Goal: Transaction & Acquisition: Purchase product/service

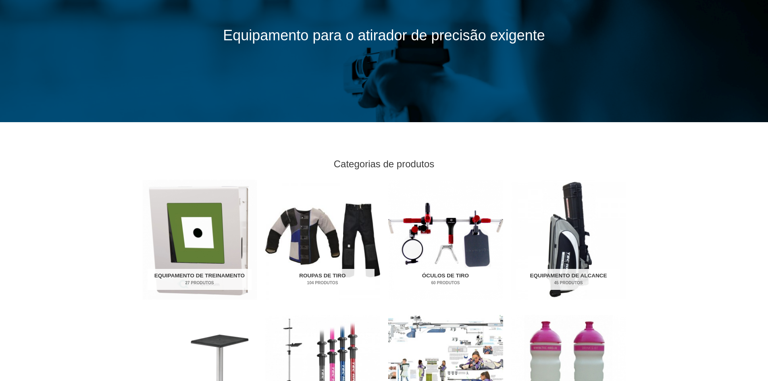
scroll to position [121, 0]
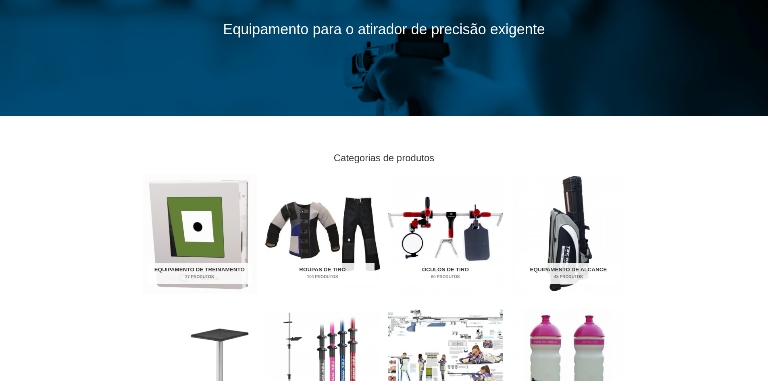
click at [450, 226] on img "Visite a categoria de produtos Óculos de tiro" at bounding box center [445, 234] width 115 height 120
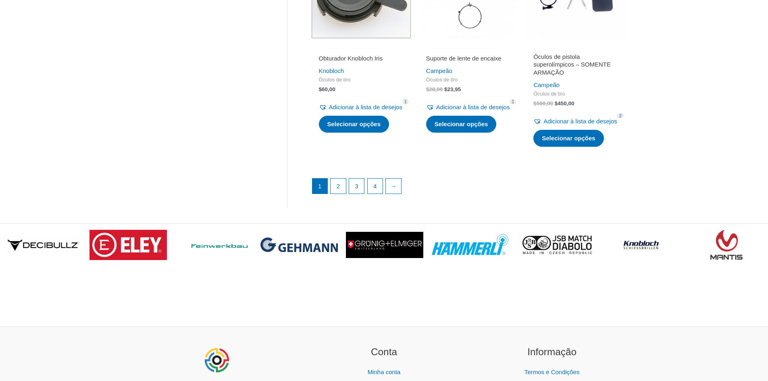
scroll to position [1170, 0]
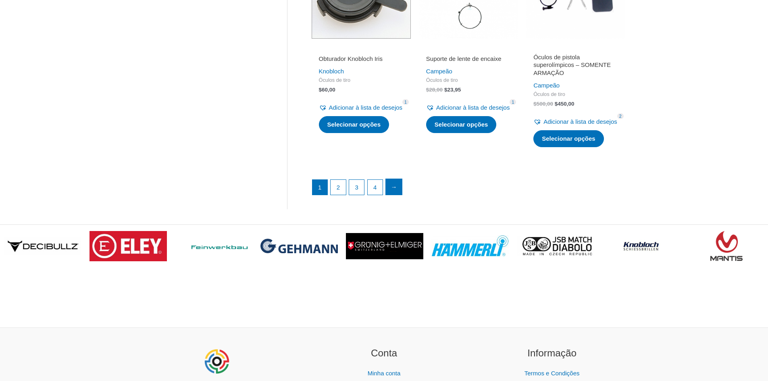
click at [401, 195] on link "→" at bounding box center [394, 187] width 16 height 16
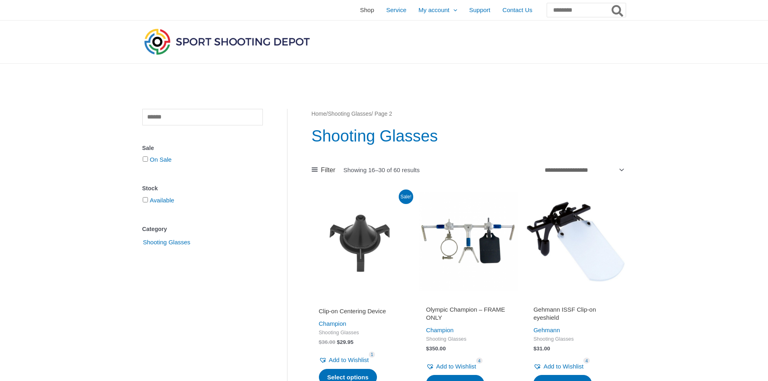
click at [360, 13] on span "Shop" at bounding box center [367, 10] width 14 height 20
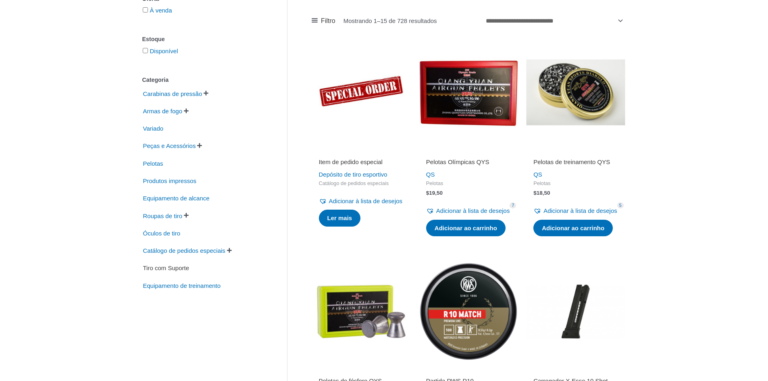
scroll to position [121, 0]
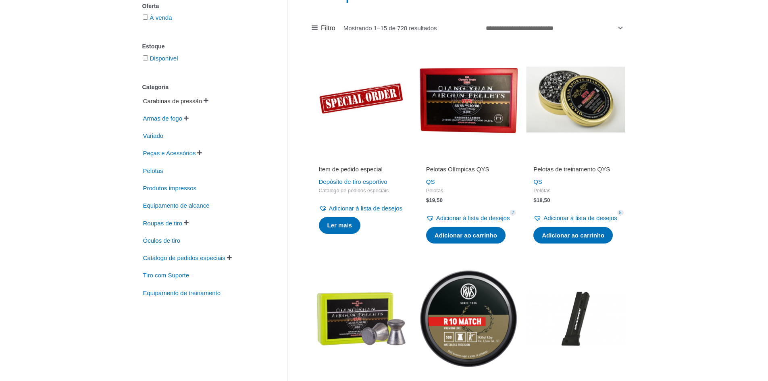
click at [162, 102] on font "Carabinas de pressão" at bounding box center [172, 101] width 59 height 7
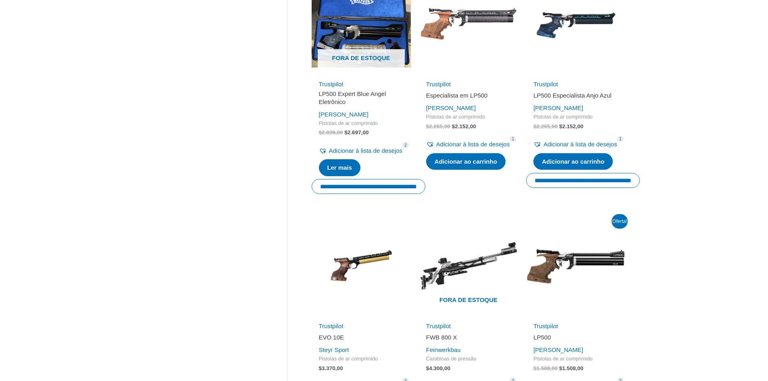
scroll to position [403, 0]
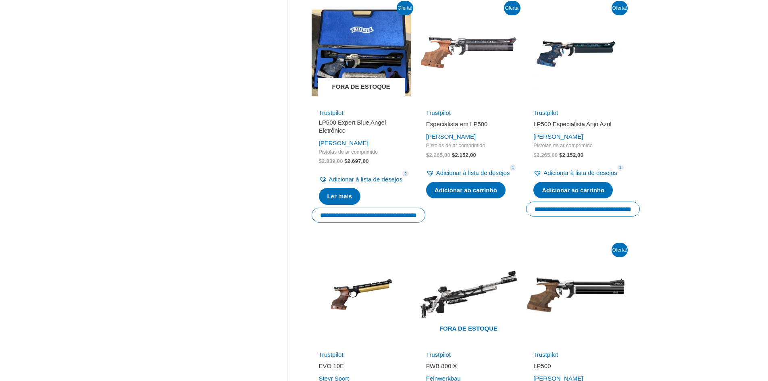
click at [342, 64] on img at bounding box center [361, 52] width 99 height 99
